Goal: Transaction & Acquisition: Purchase product/service

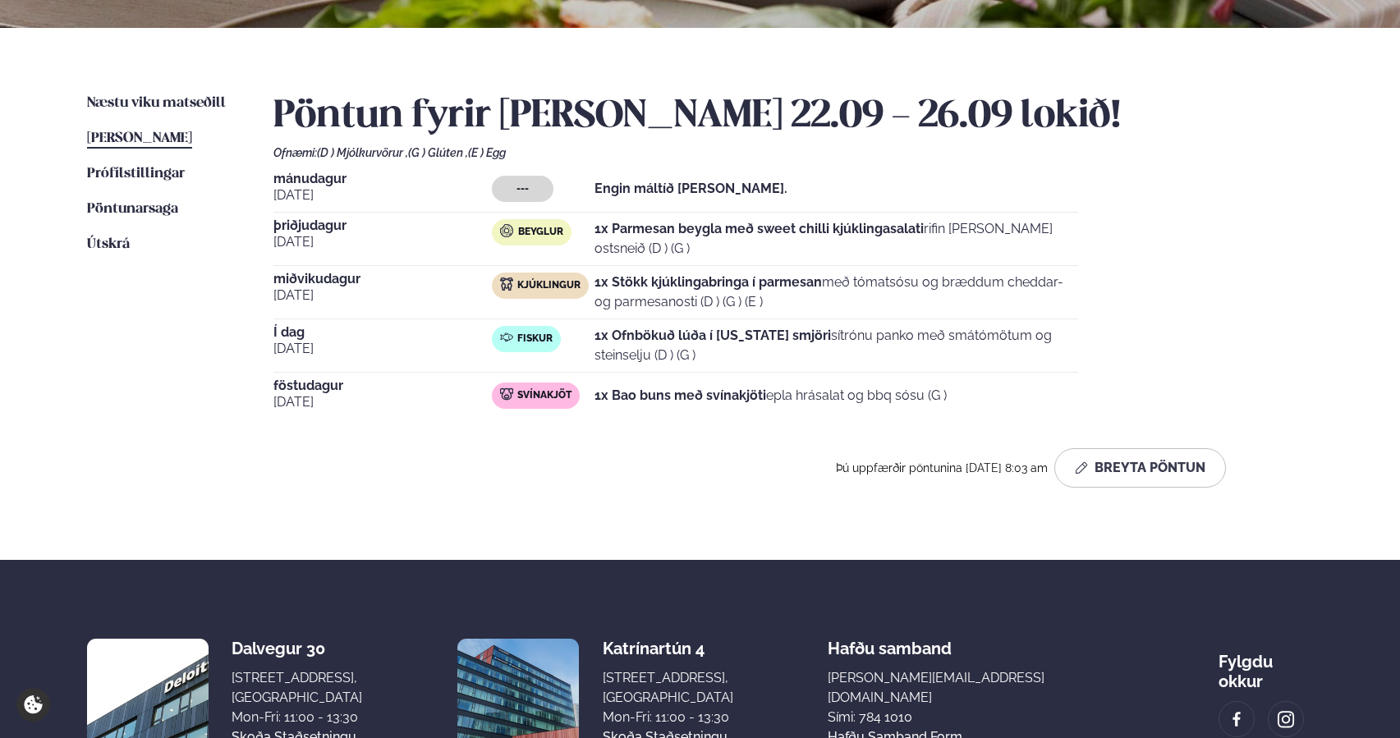
scroll to position [328, 0]
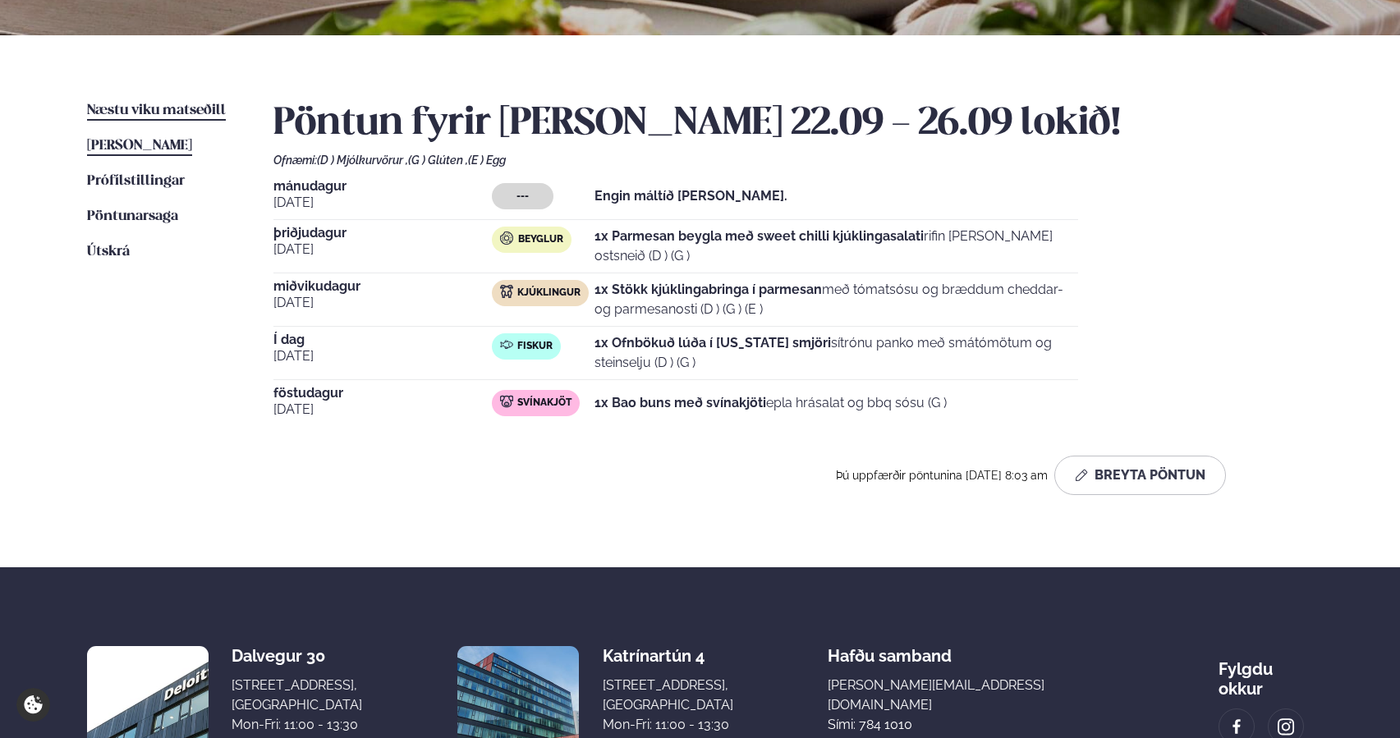
click at [164, 115] on span "Næstu viku matseðill" at bounding box center [156, 110] width 139 height 14
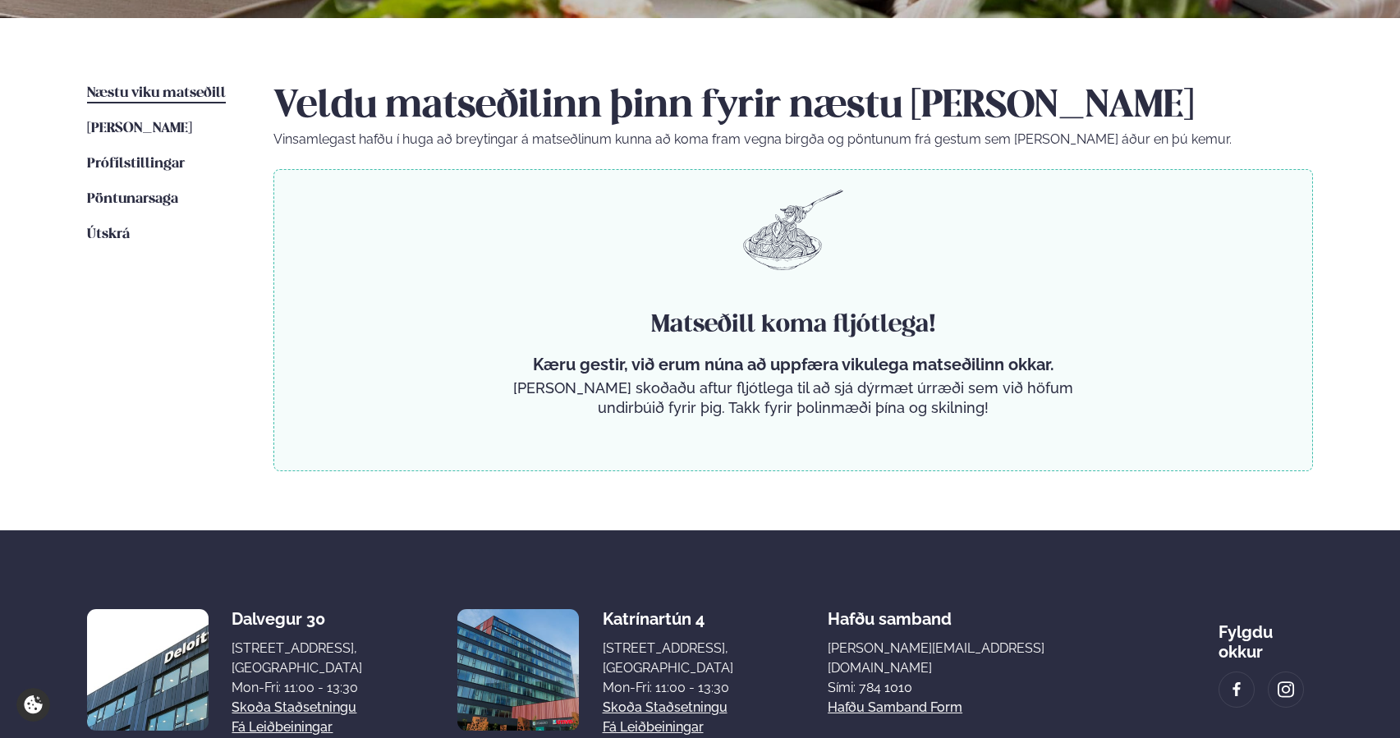
scroll to position [348, 0]
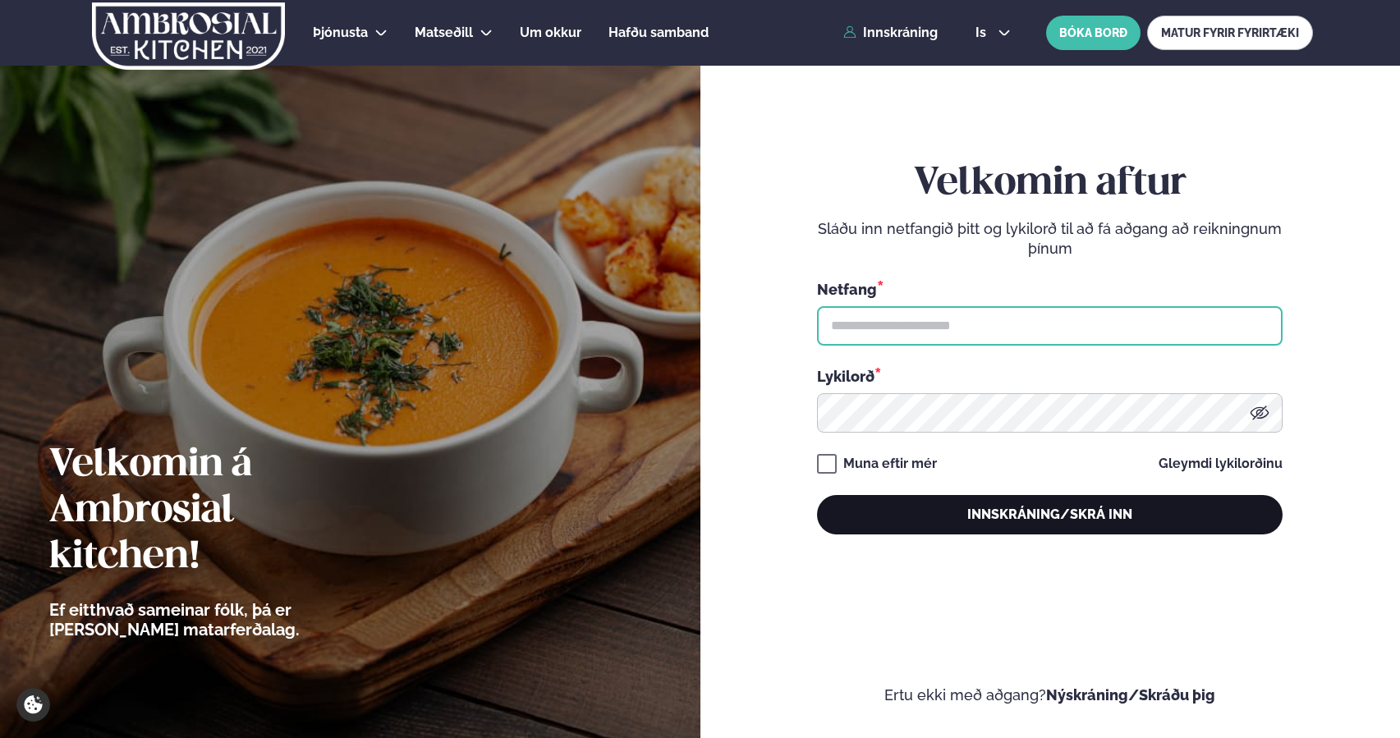
type input "**********"
click at [948, 521] on button "Innskráning/Skrá inn" at bounding box center [1050, 514] width 466 height 39
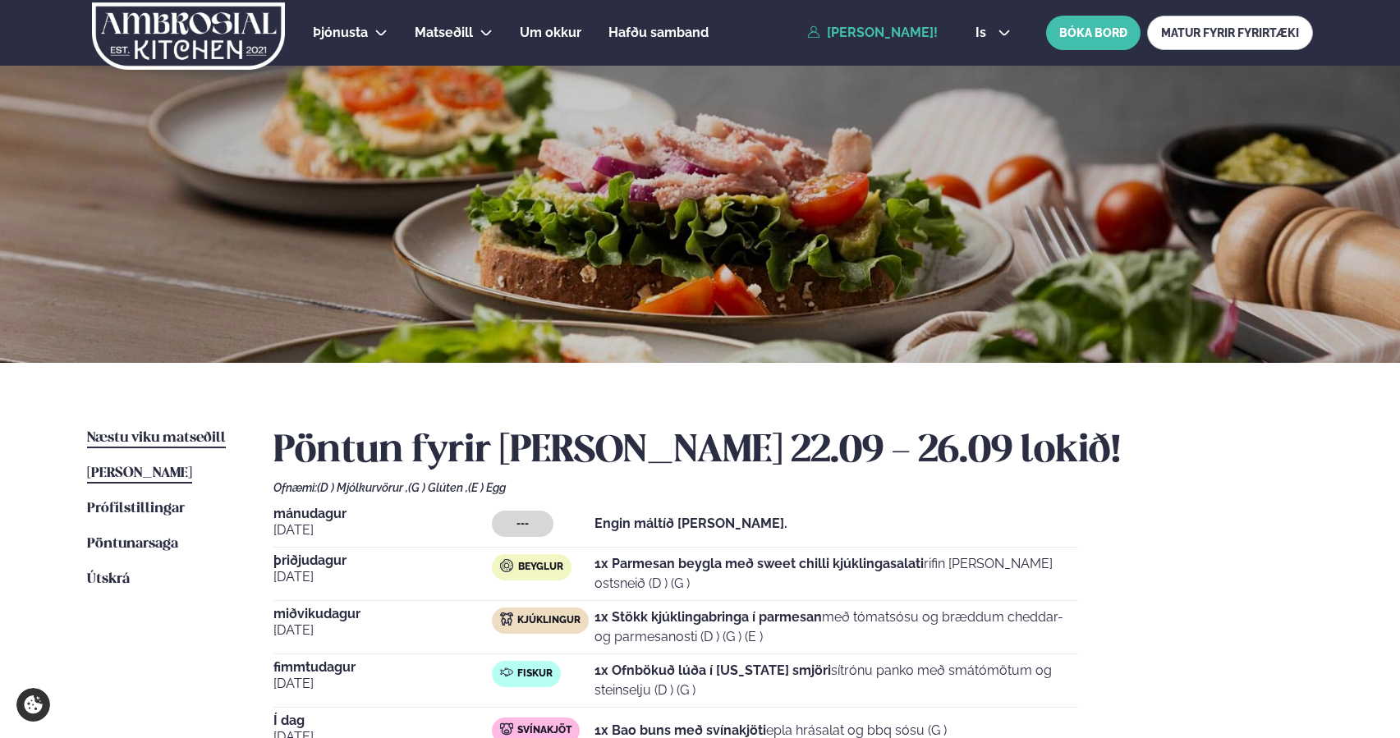
click at [191, 441] on span "Næstu viku matseðill" at bounding box center [156, 438] width 139 height 14
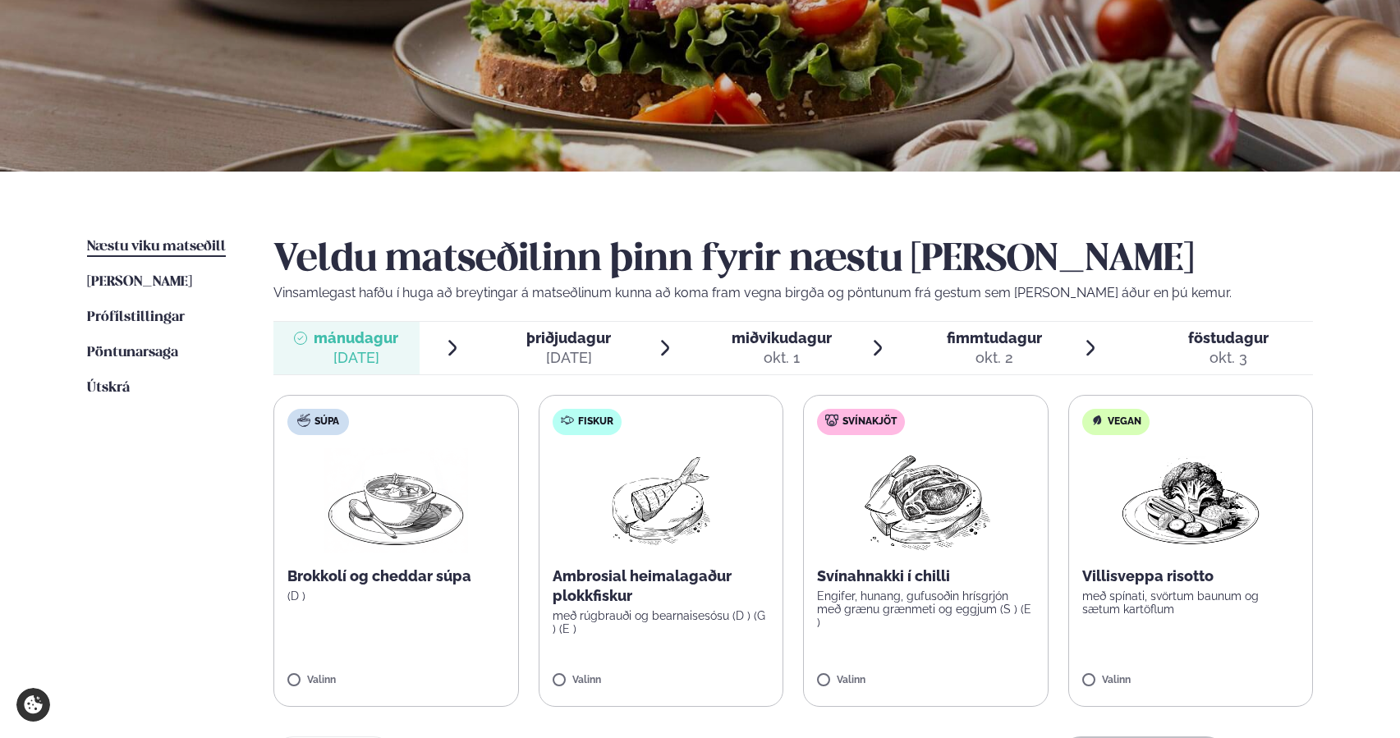
scroll to position [193, 0]
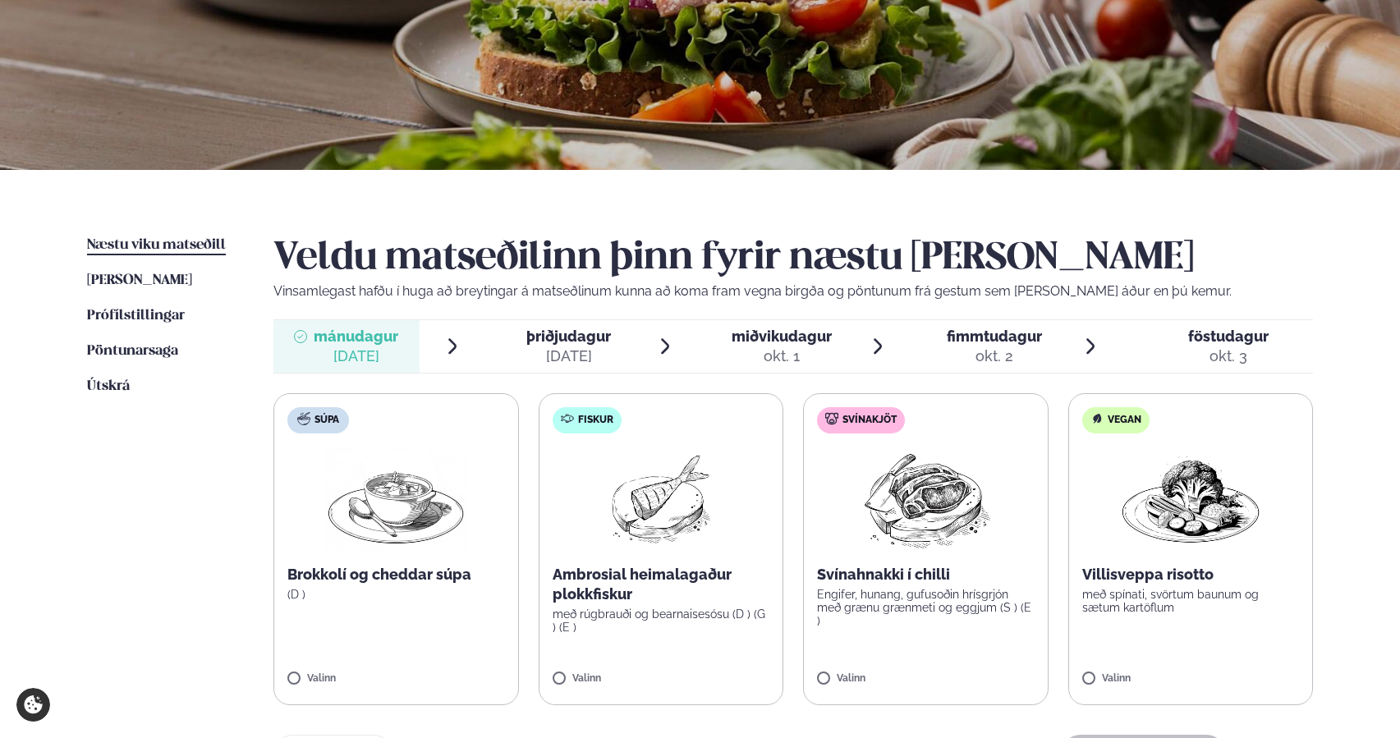
click at [580, 337] on span "þriðjudagur" at bounding box center [568, 336] width 85 height 17
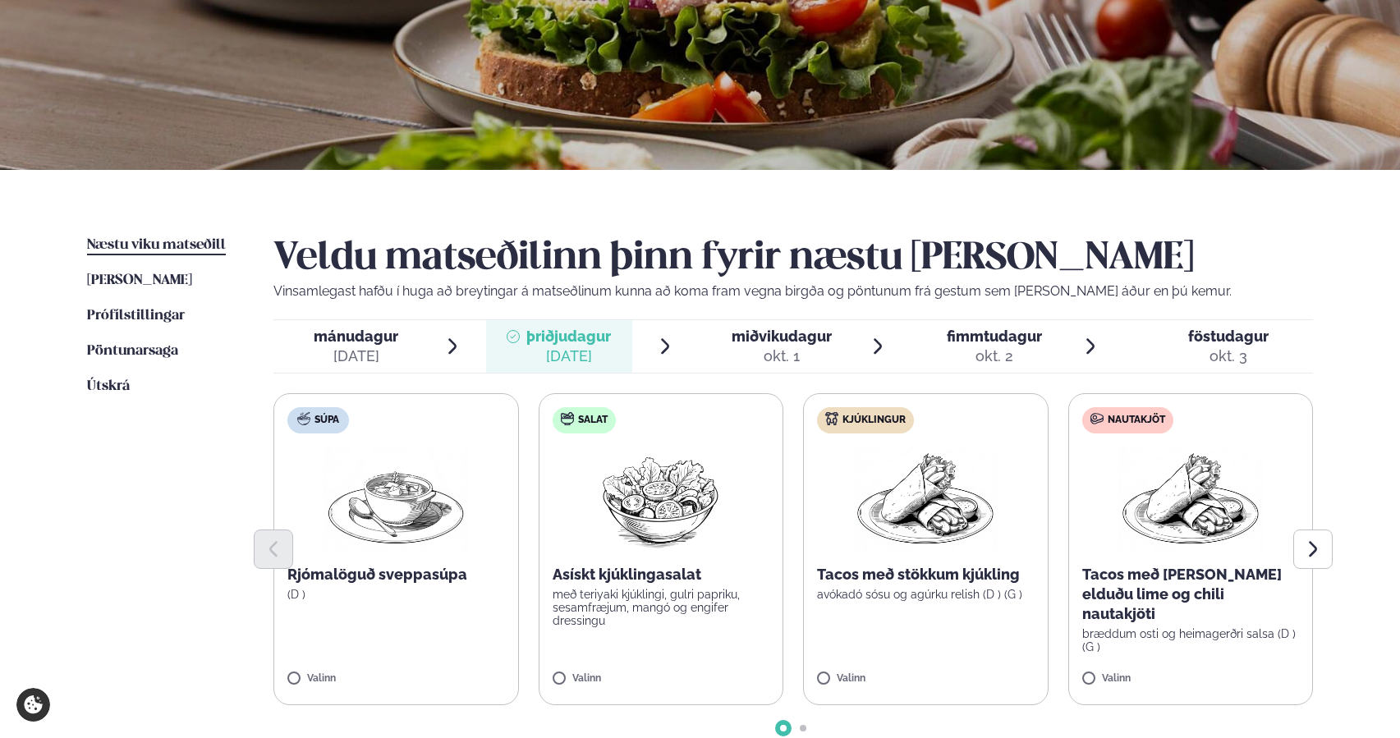
click at [792, 355] on div "okt. 1" at bounding box center [782, 357] width 100 height 20
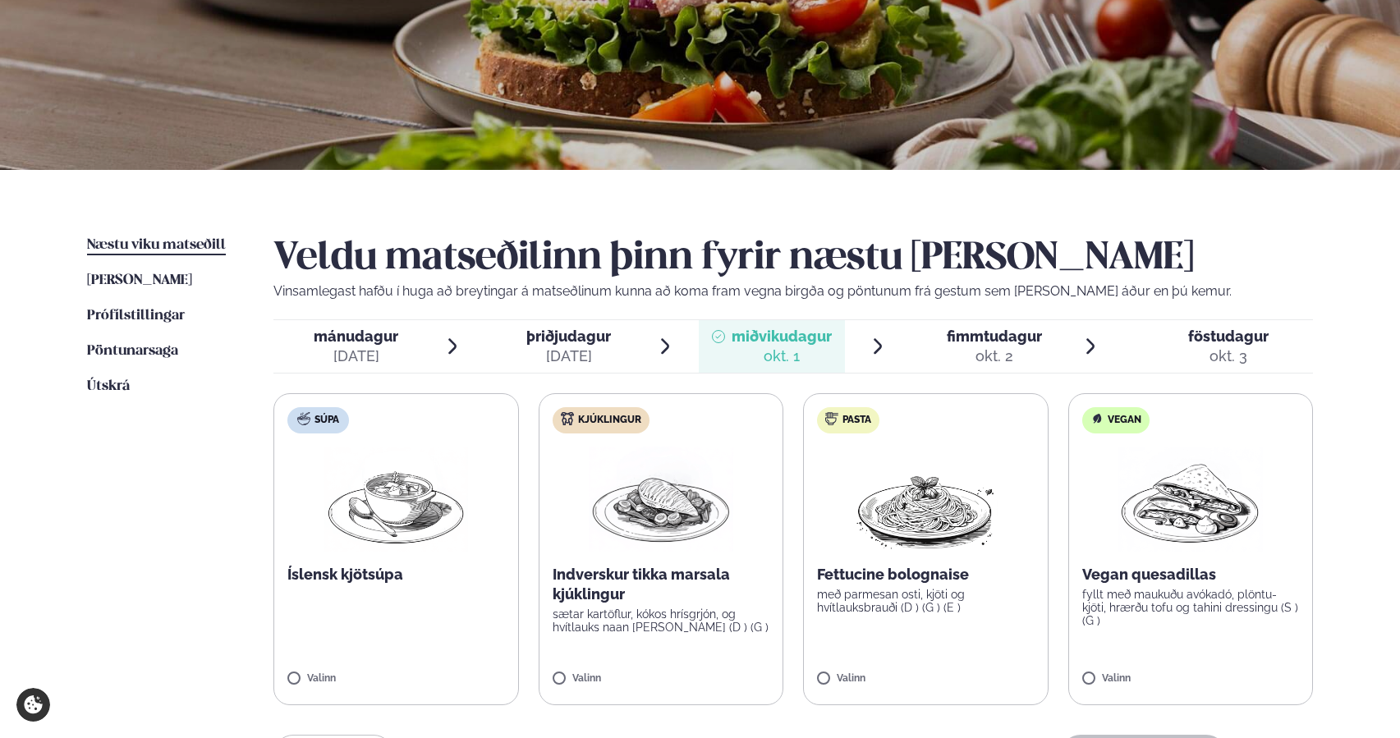
click at [366, 336] on span "mánudagur" at bounding box center [356, 336] width 85 height 17
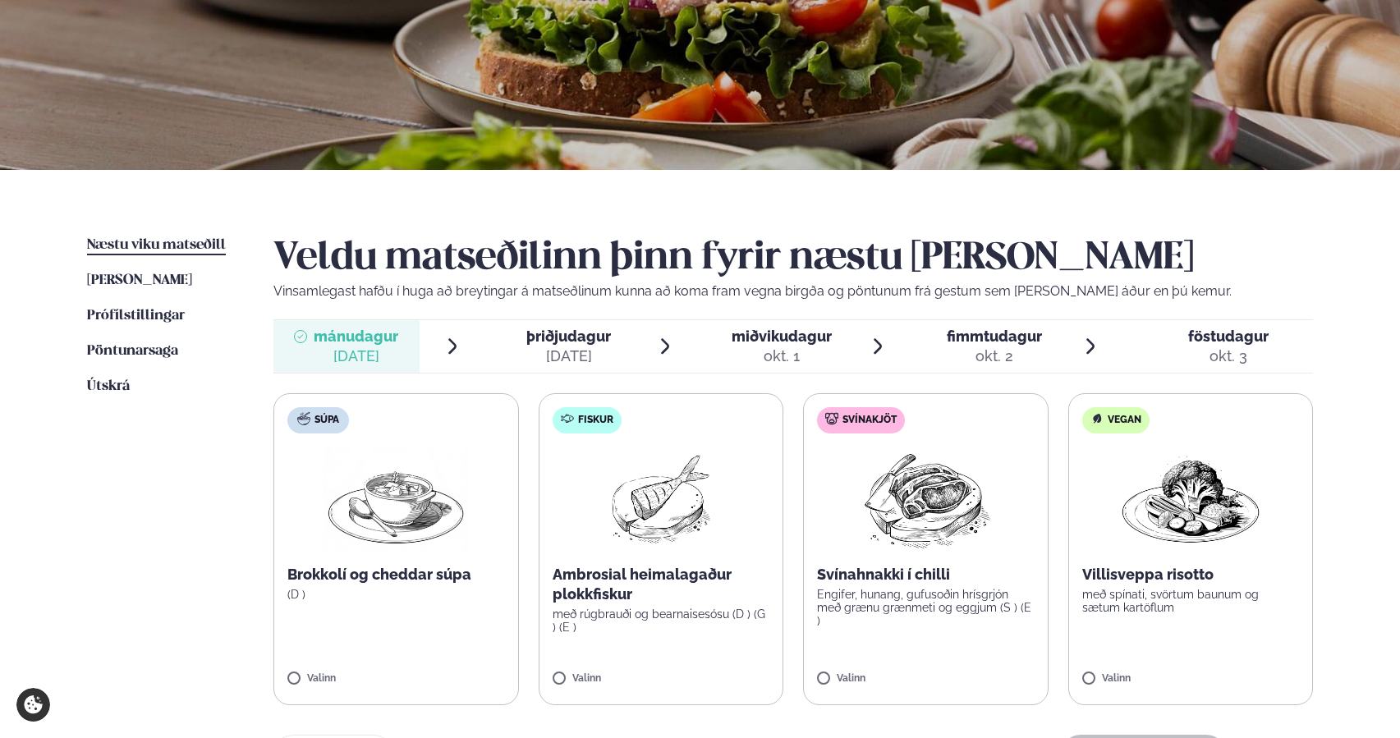
click at [370, 342] on span "mánudagur" at bounding box center [356, 336] width 85 height 17
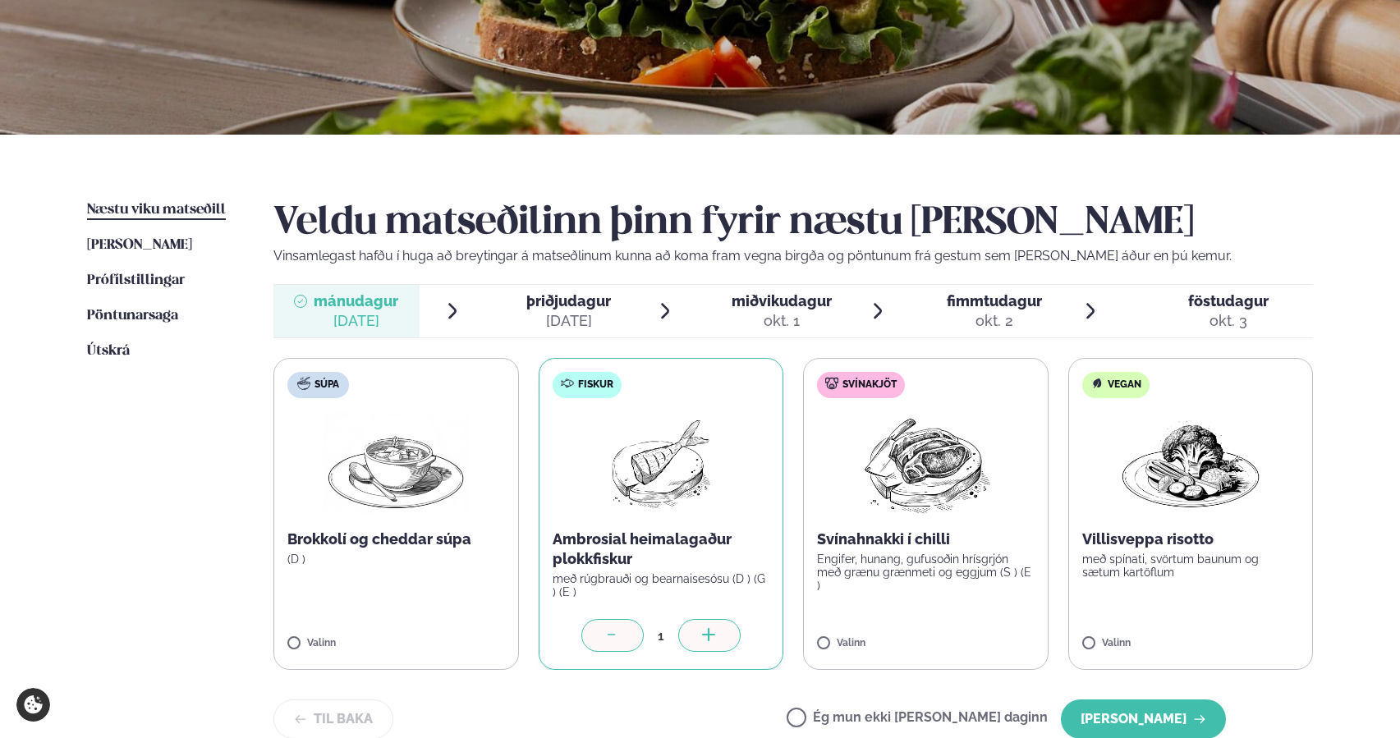
scroll to position [231, 0]
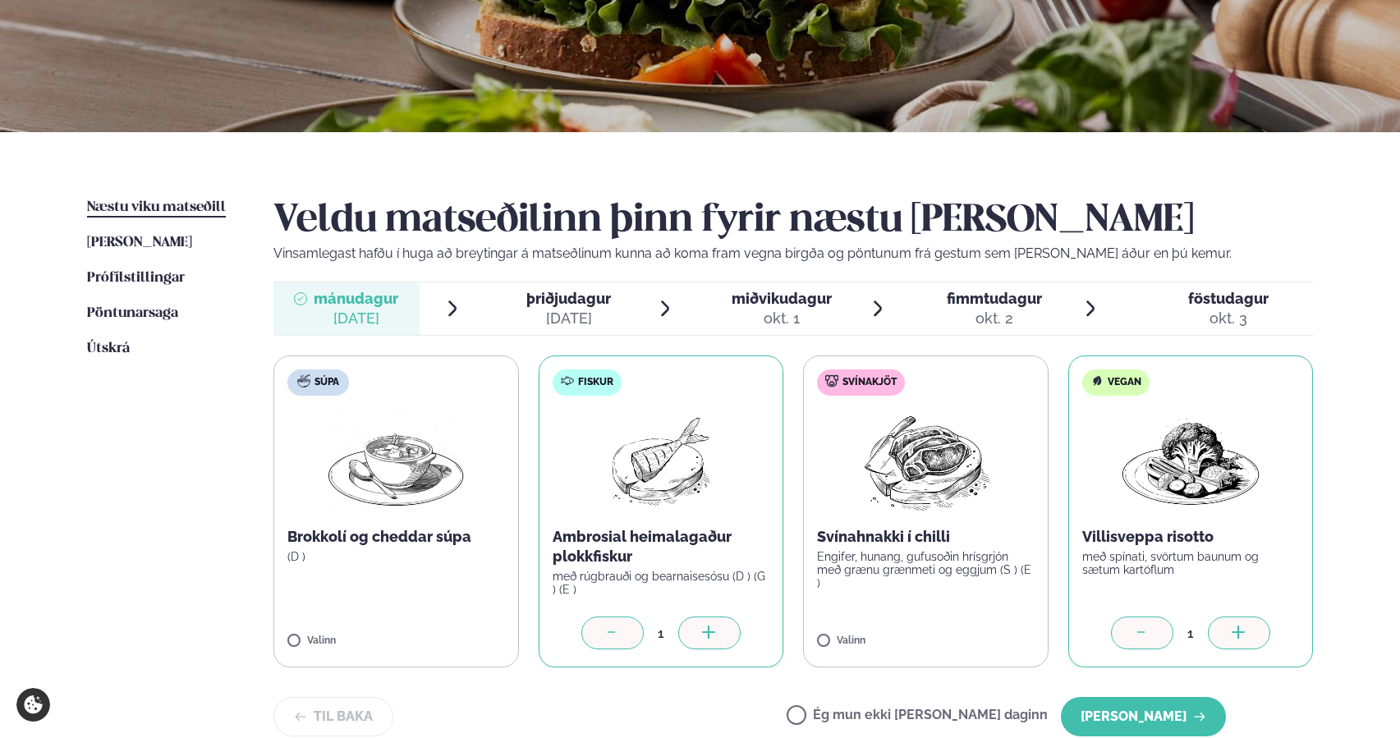
click at [609, 632] on icon at bounding box center [611, 631] width 7 height 1
click at [1178, 714] on button "[PERSON_NAME]" at bounding box center [1143, 716] width 165 height 39
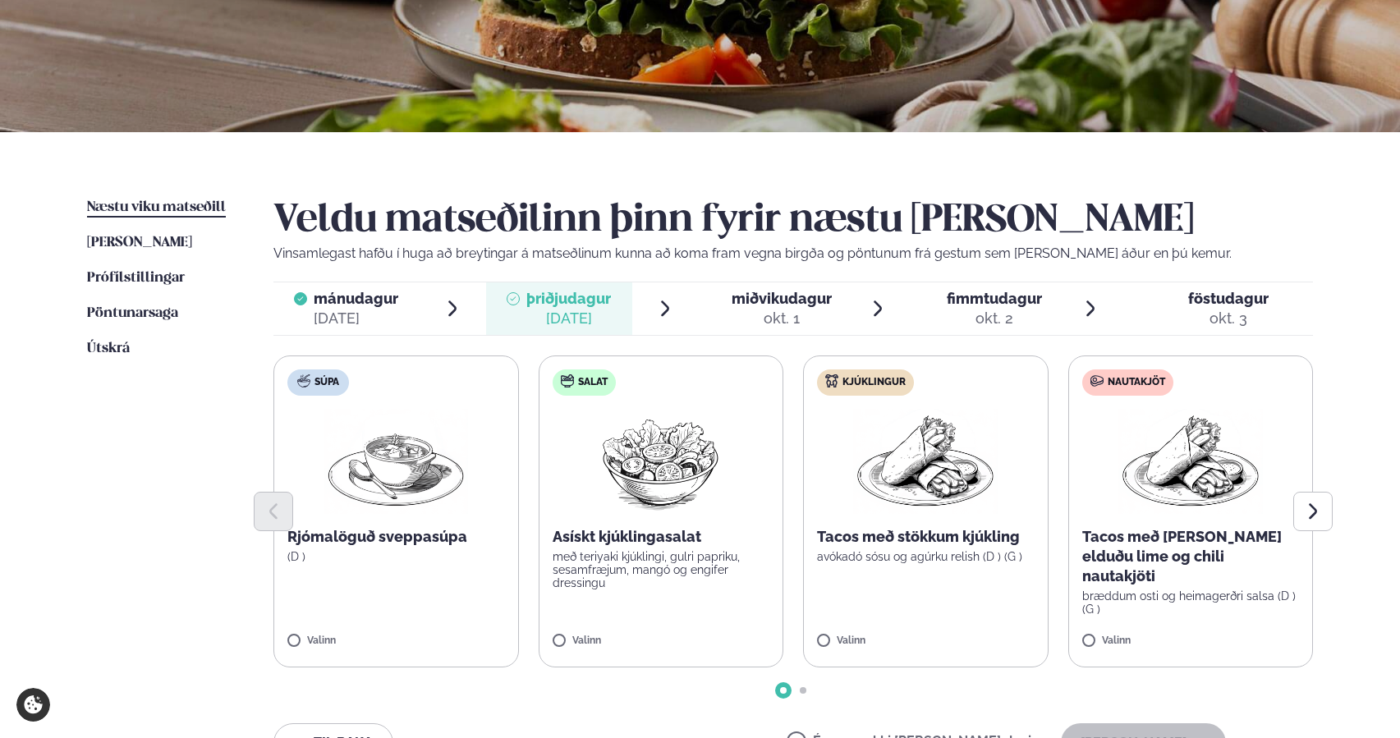
click at [815, 632] on label "Kjúklingur Tacos með stökkum kjúkling avókadó sósu og agúrku relish (D ) (G ) V…" at bounding box center [926, 512] width 246 height 312
click at [1180, 720] on div "Veldu matseðilinn þinn fyrir næstu [PERSON_NAME] Vinsamlegast hafðu í huga að b…" at bounding box center [793, 493] width 1040 height 591
click at [1173, 729] on button "[PERSON_NAME]" at bounding box center [1143, 742] width 165 height 39
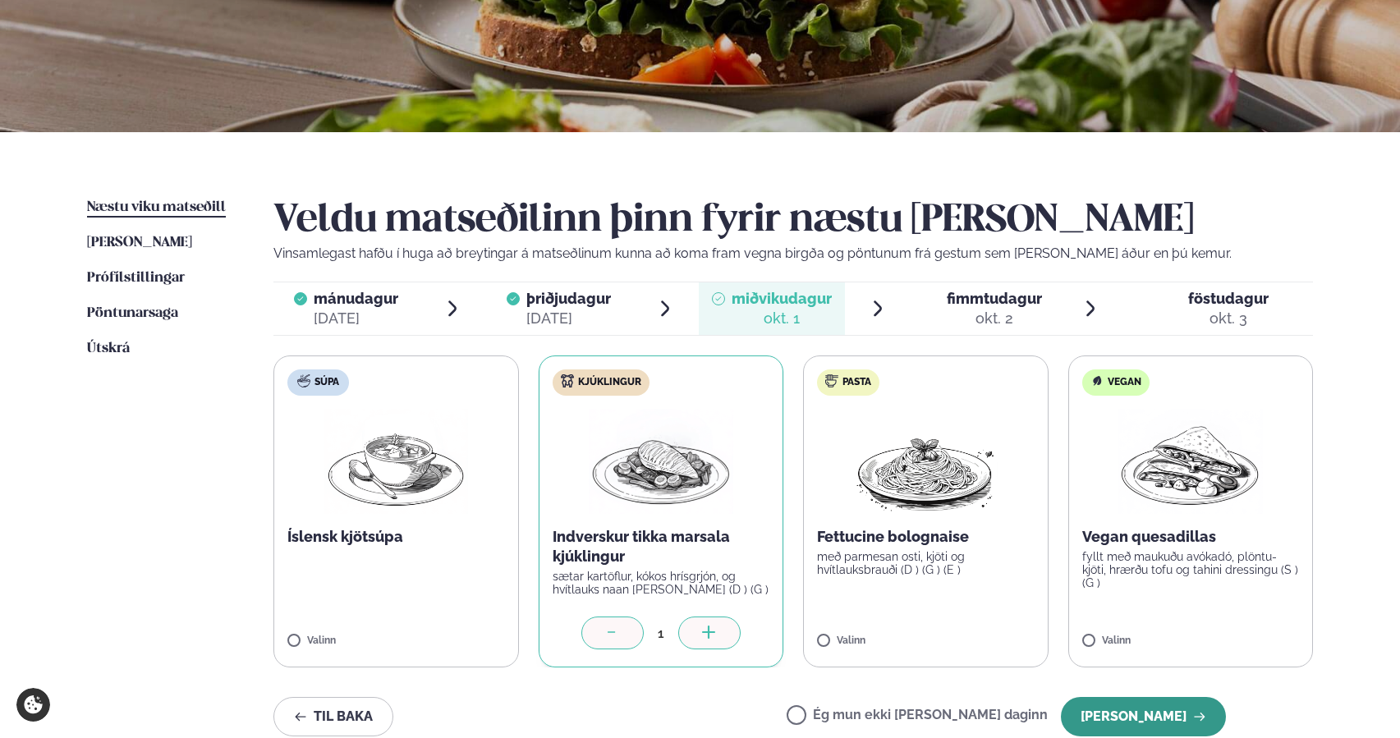
click at [1155, 717] on button "[PERSON_NAME]" at bounding box center [1143, 716] width 165 height 39
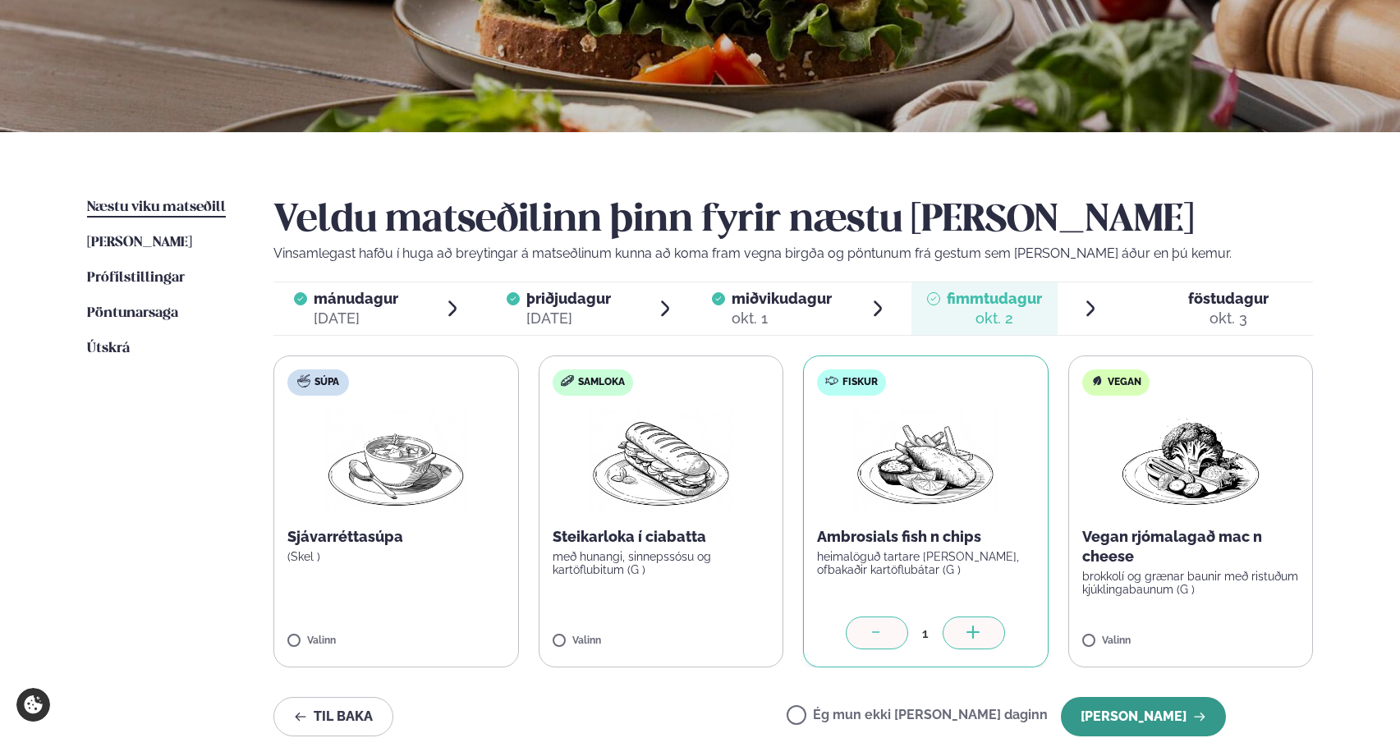
click at [1175, 711] on button "[PERSON_NAME]" at bounding box center [1143, 716] width 165 height 39
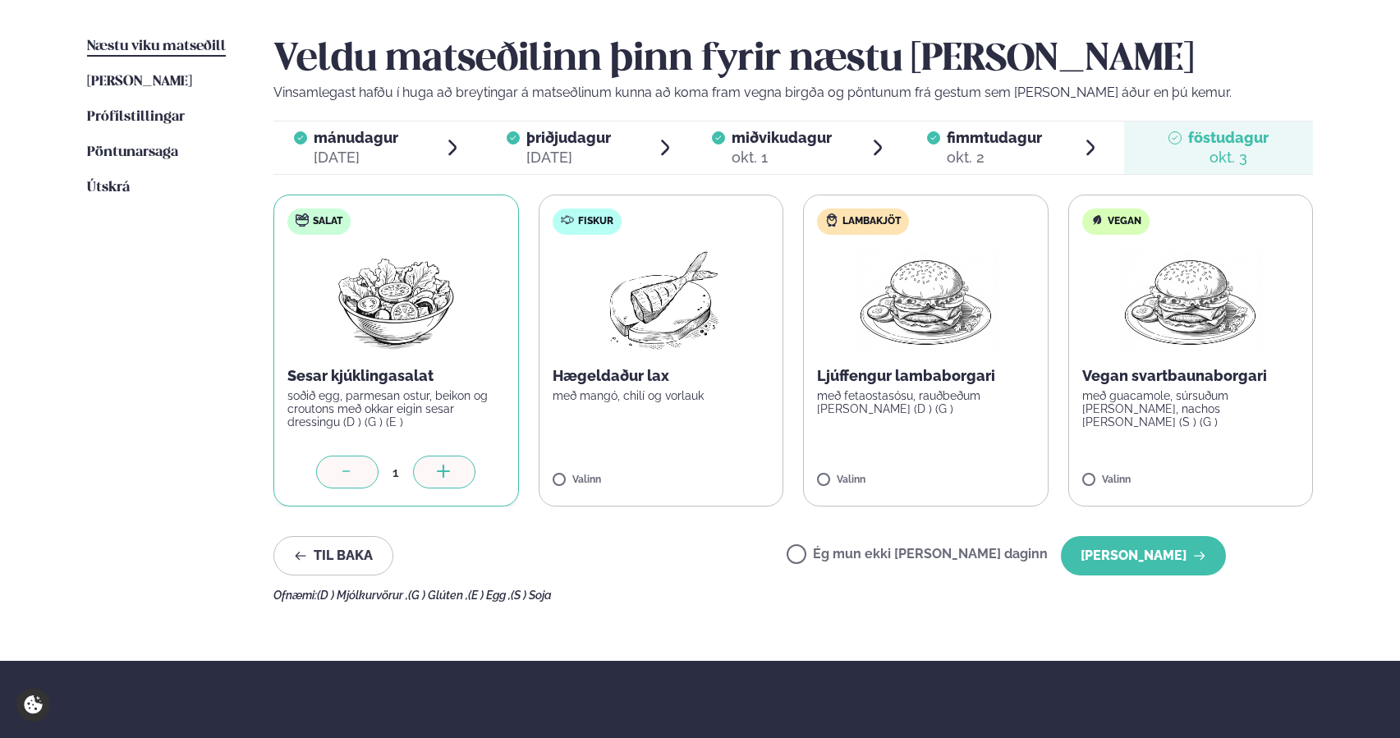
scroll to position [374, 0]
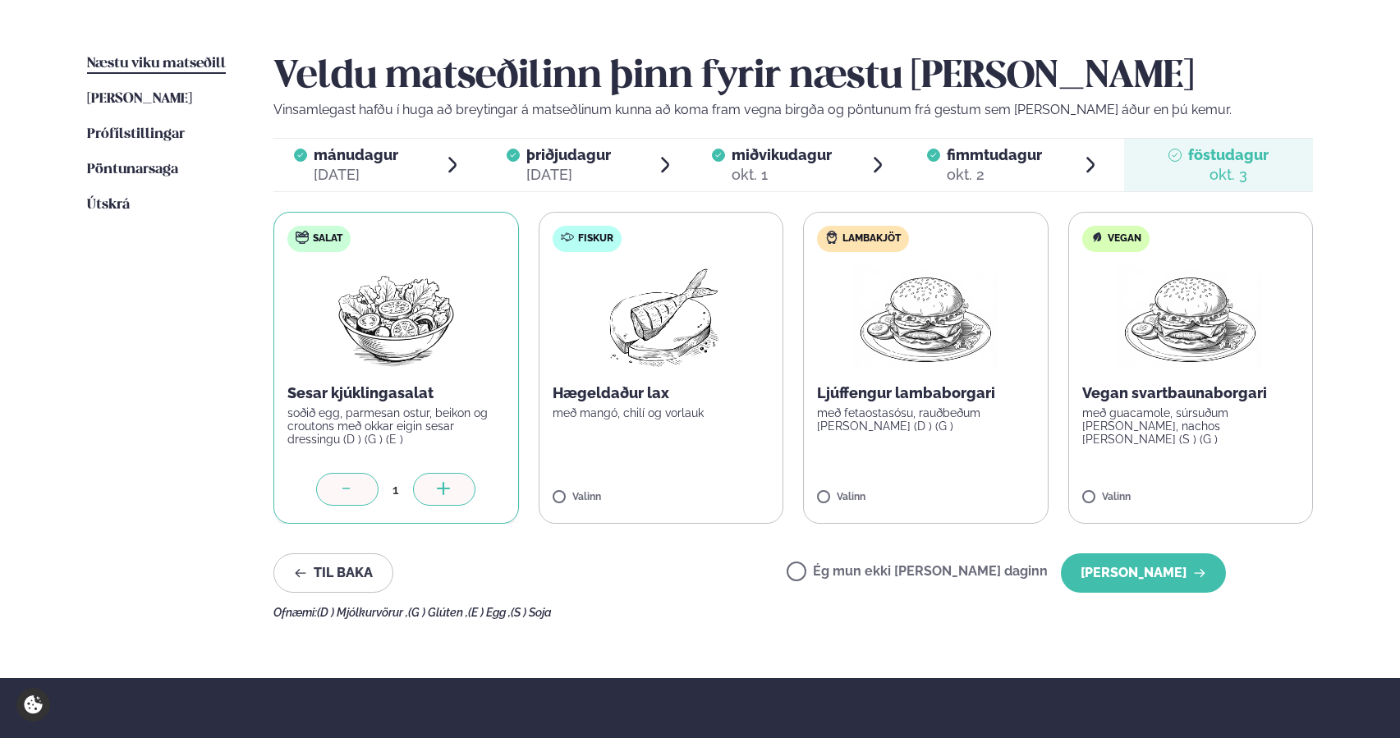
click at [354, 484] on icon at bounding box center [347, 490] width 16 height 16
click at [1123, 584] on button "[PERSON_NAME]" at bounding box center [1143, 572] width 165 height 39
